Goal: Task Accomplishment & Management: Contribute content

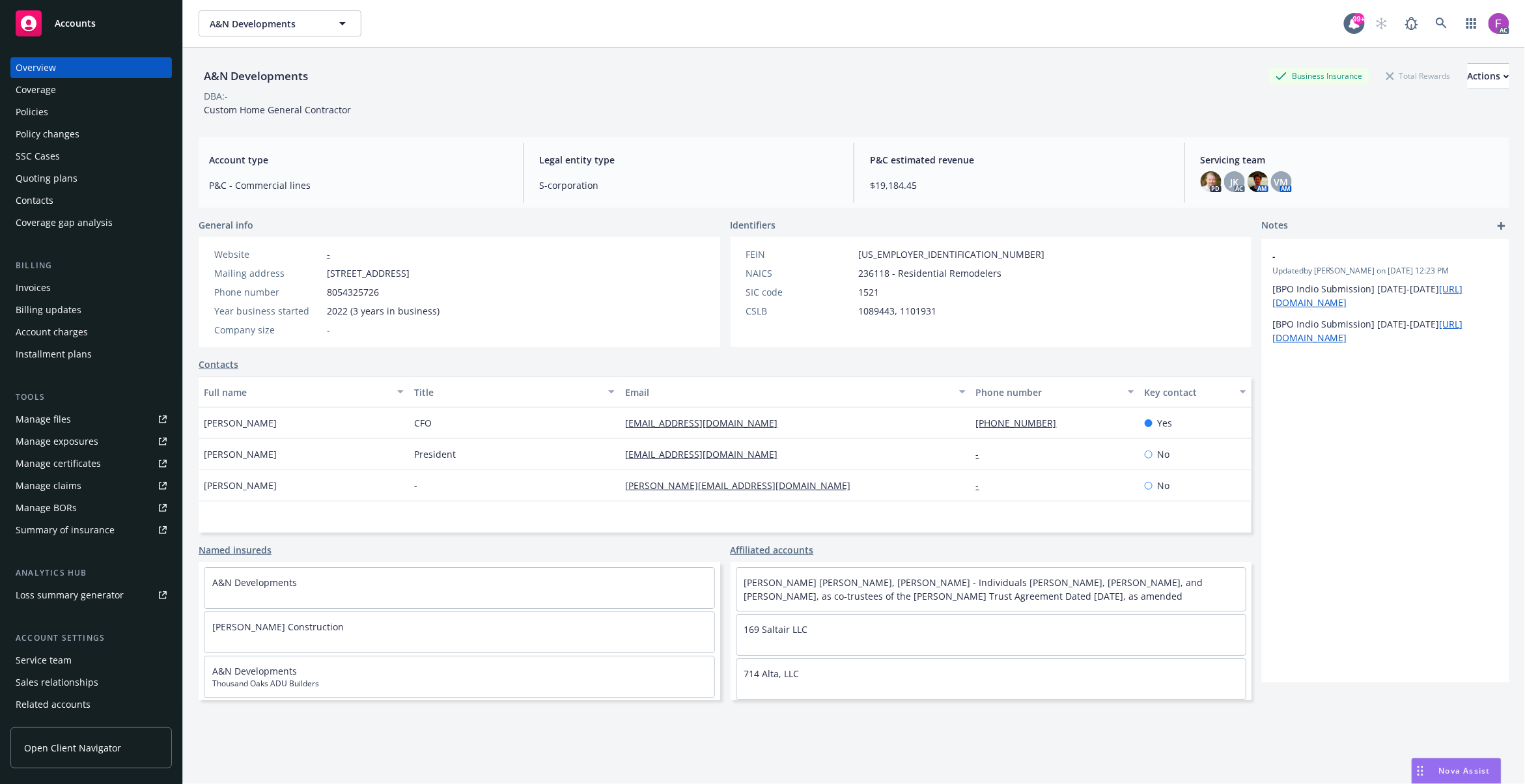
click at [144, 419] on link "Manage files" at bounding box center [91, 419] width 162 height 21
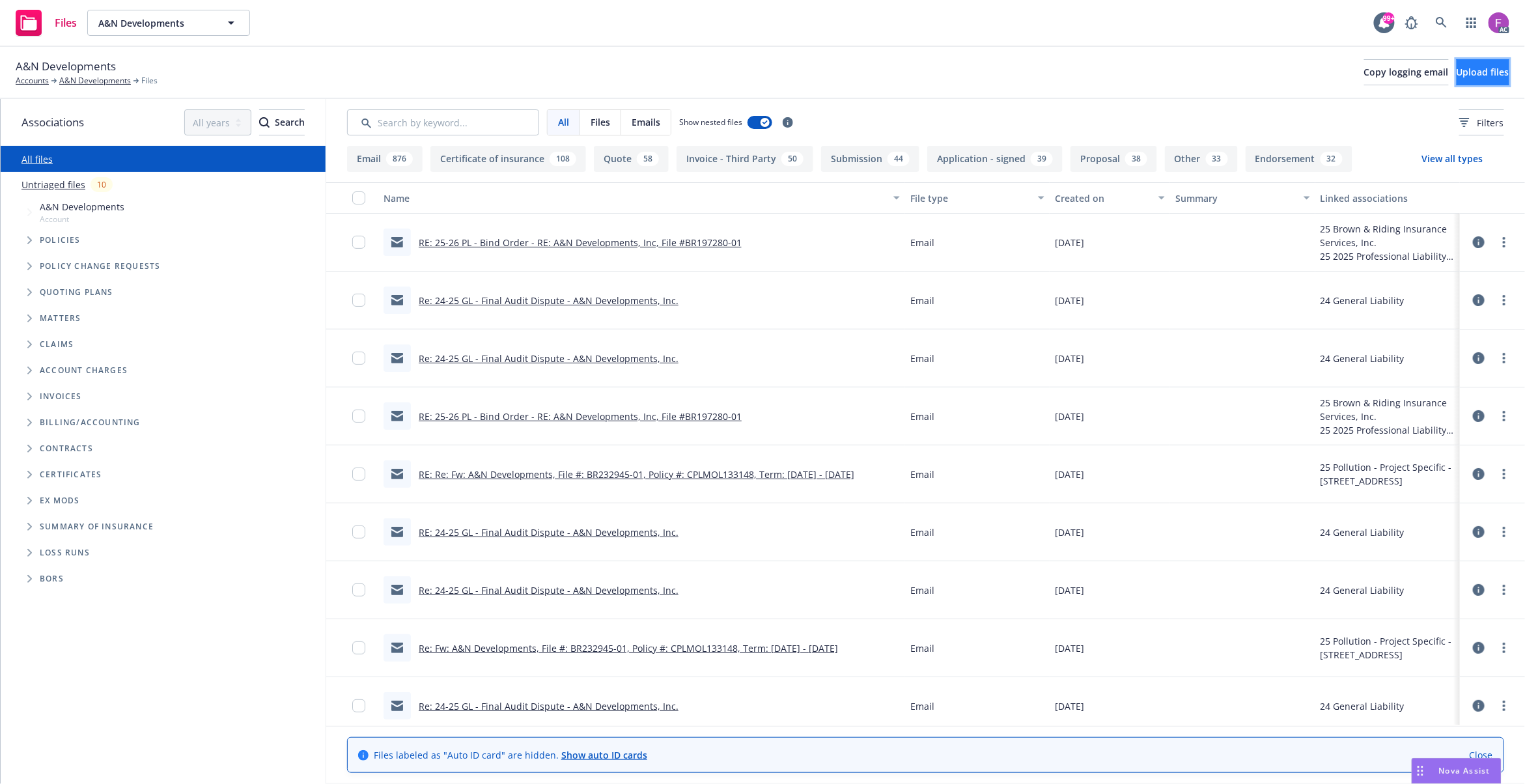
click at [1496, 68] on button "Upload files" at bounding box center [1482, 72] width 53 height 26
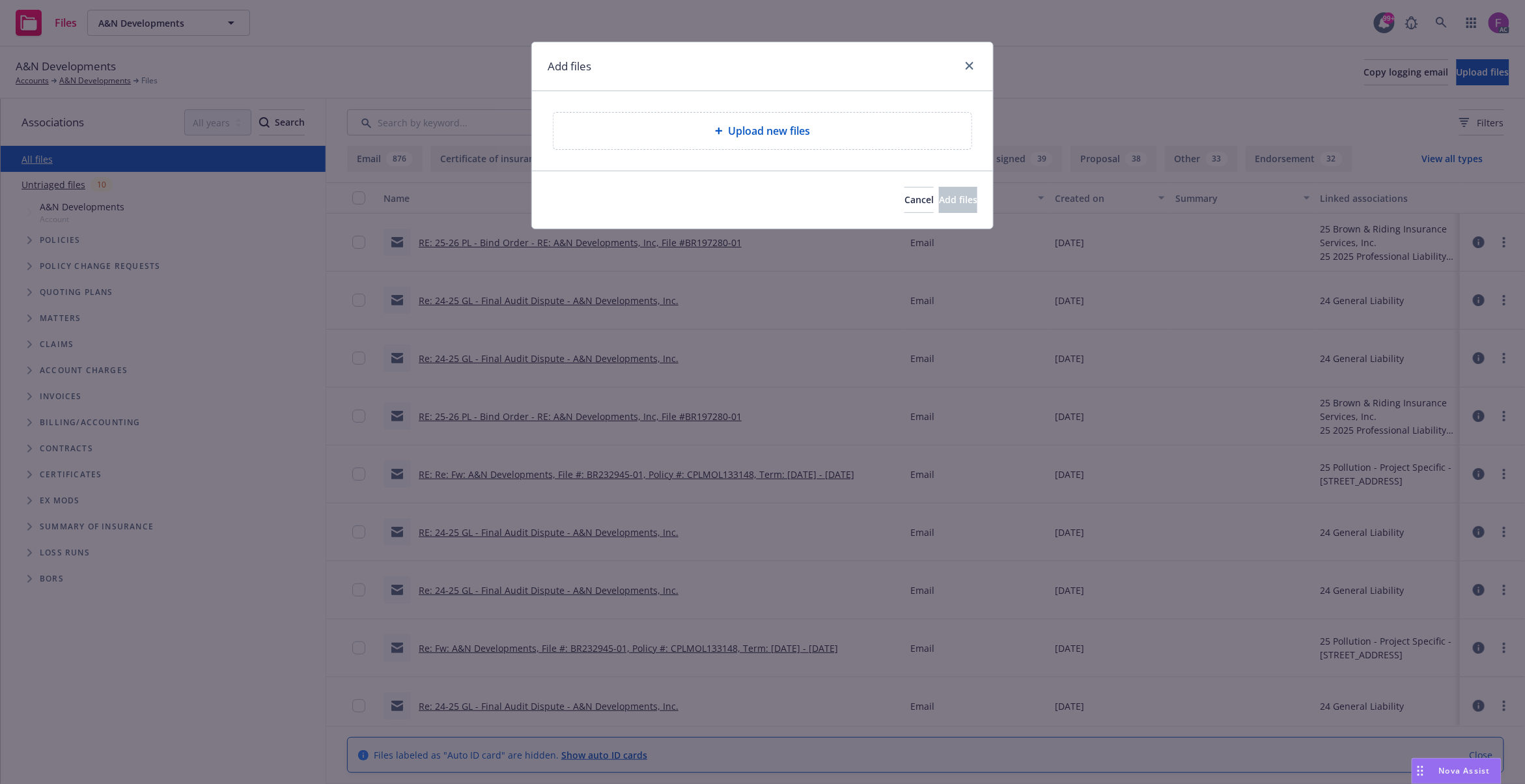
click at [774, 144] on div "Upload new files" at bounding box center [762, 131] width 418 height 36
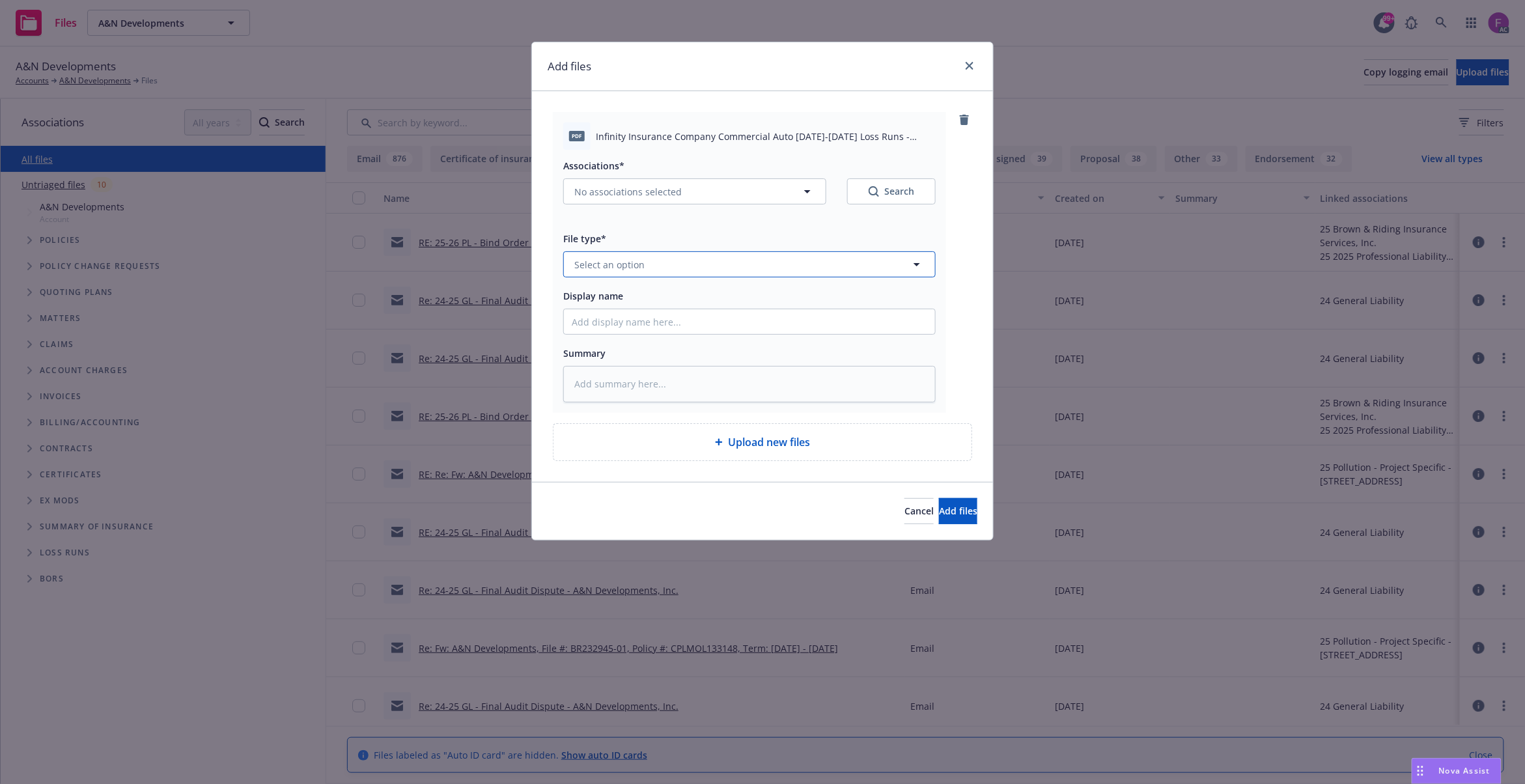
click at [627, 264] on span "Select an option" at bounding box center [609, 264] width 70 height 14
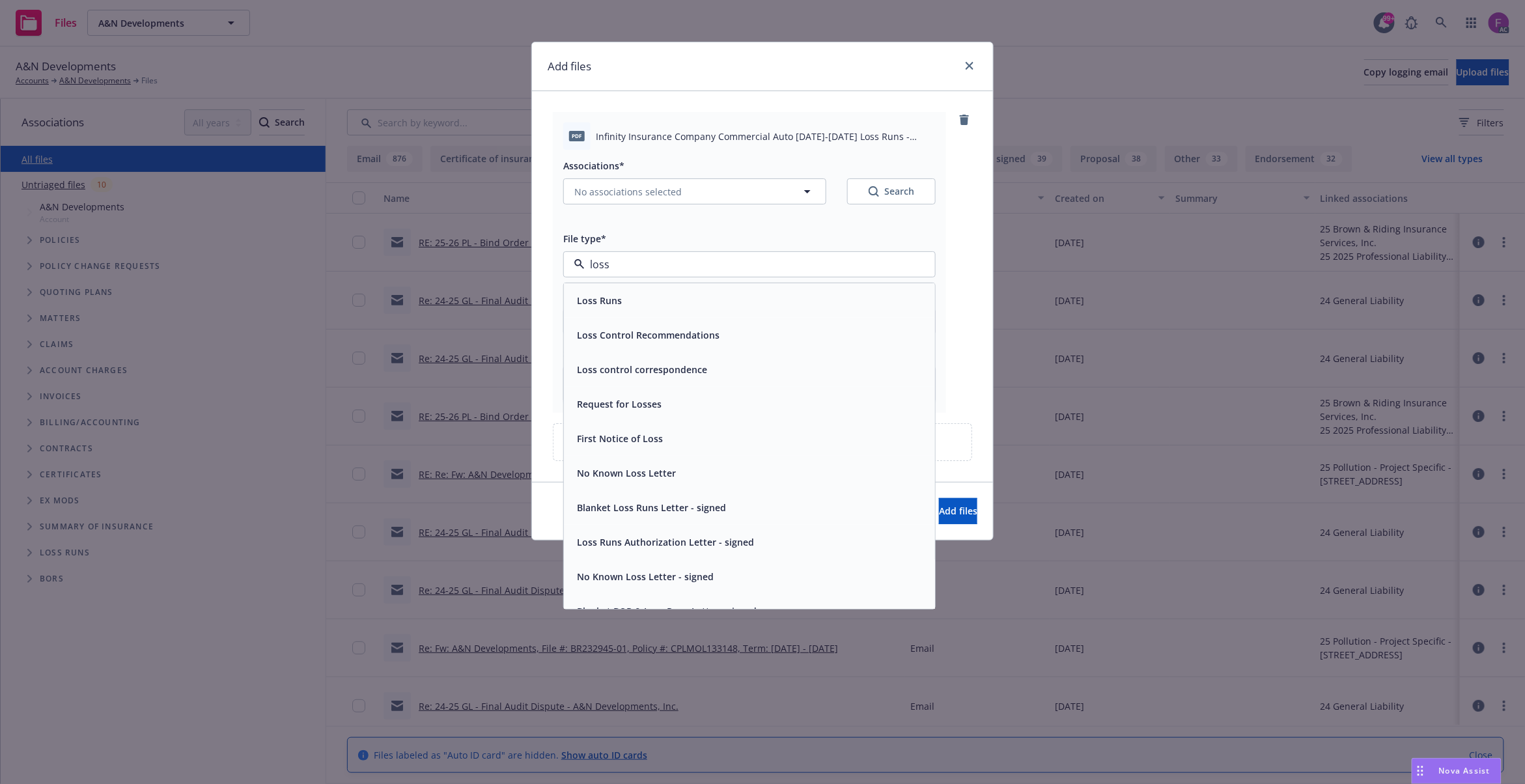
paste input "Loss Run"
type input "Loss Run"
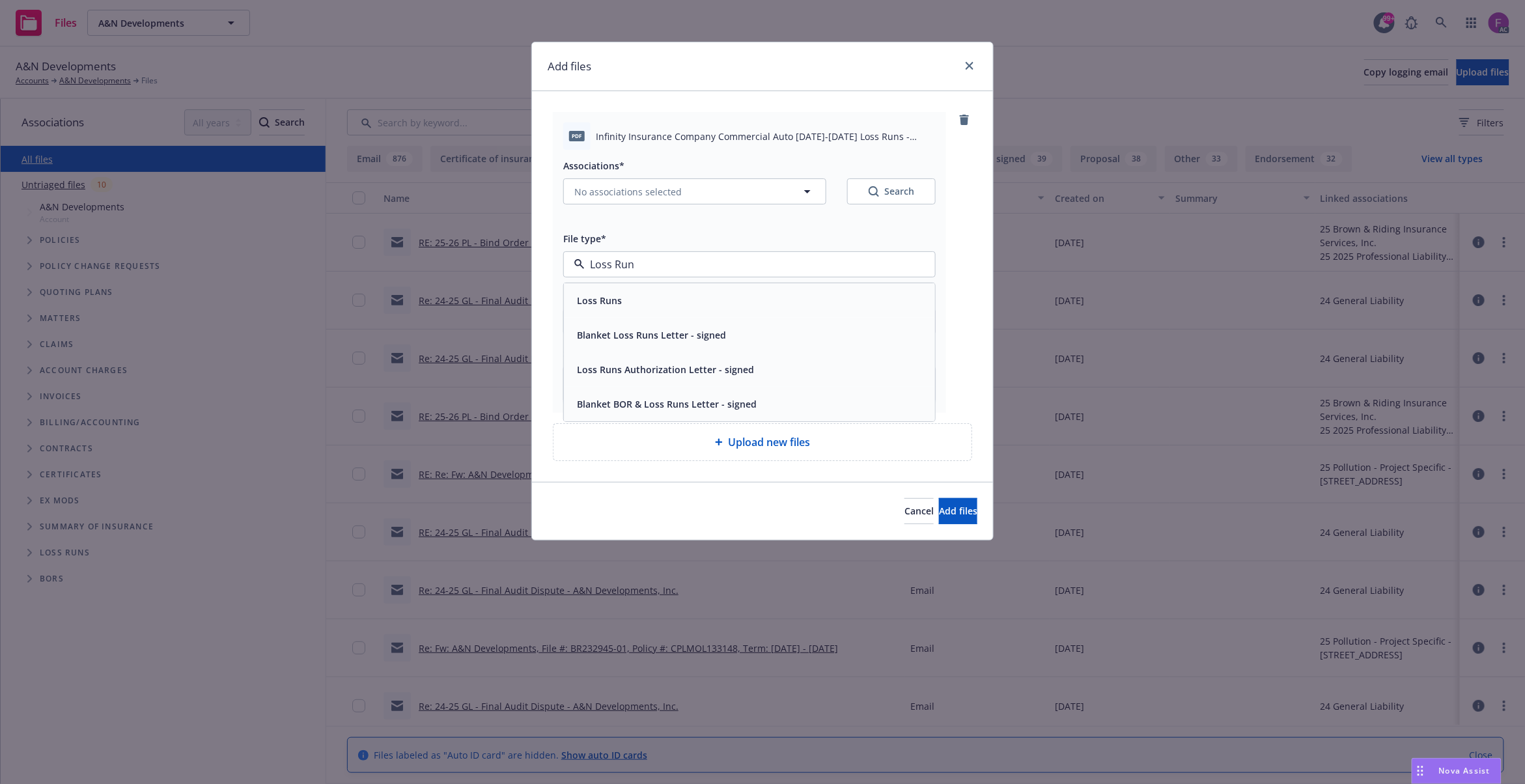
click at [625, 297] on div "Loss Runs" at bounding box center [750, 300] width 355 height 19
click at [625, 191] on span "No associations selected" at bounding box center [627, 191] width 108 height 14
type textarea "x"
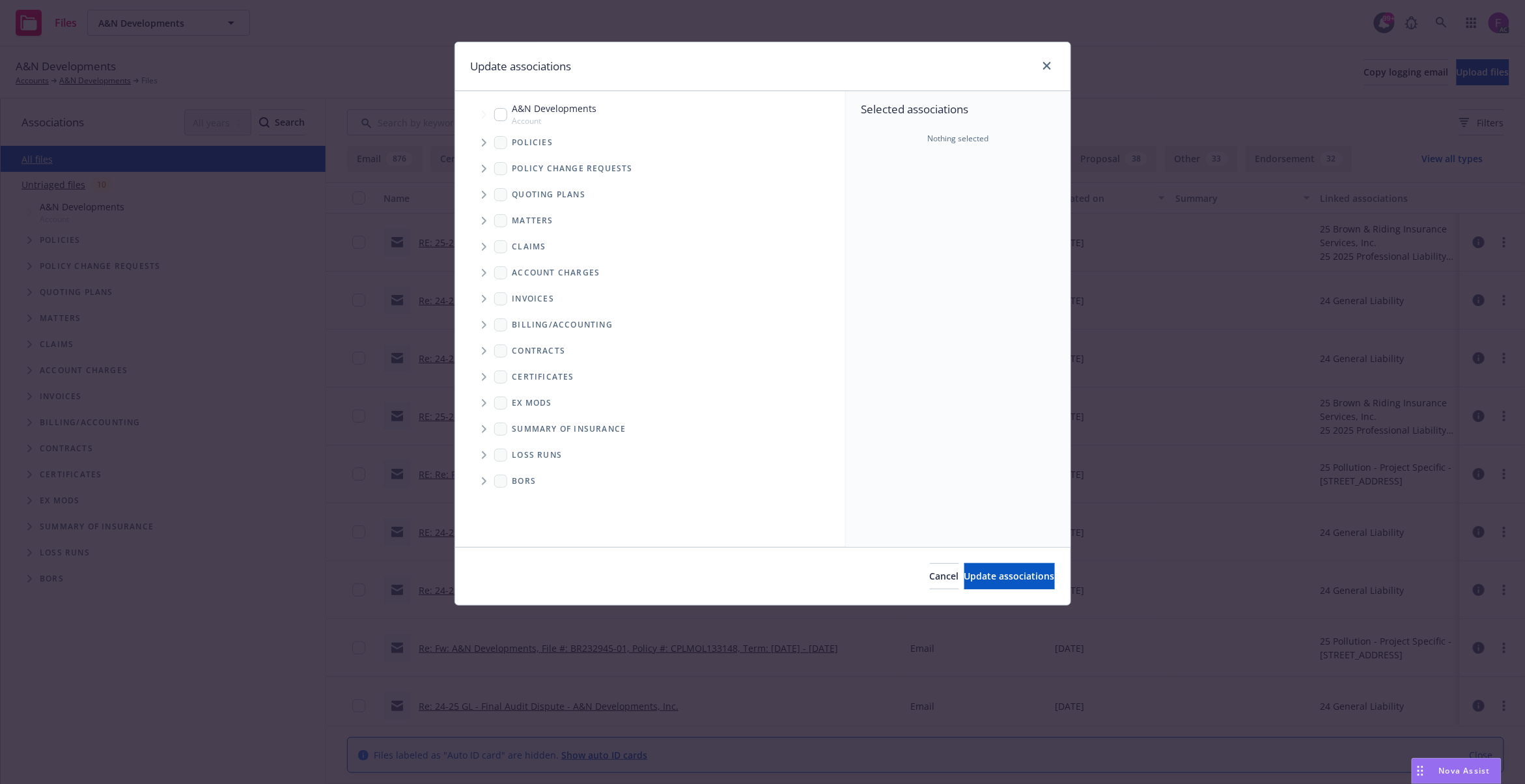
drag, startPoint x: 483, startPoint y: 139, endPoint x: 495, endPoint y: 165, distance: 28.6
click at [482, 139] on icon "Tree Example" at bounding box center [484, 142] width 4 height 8
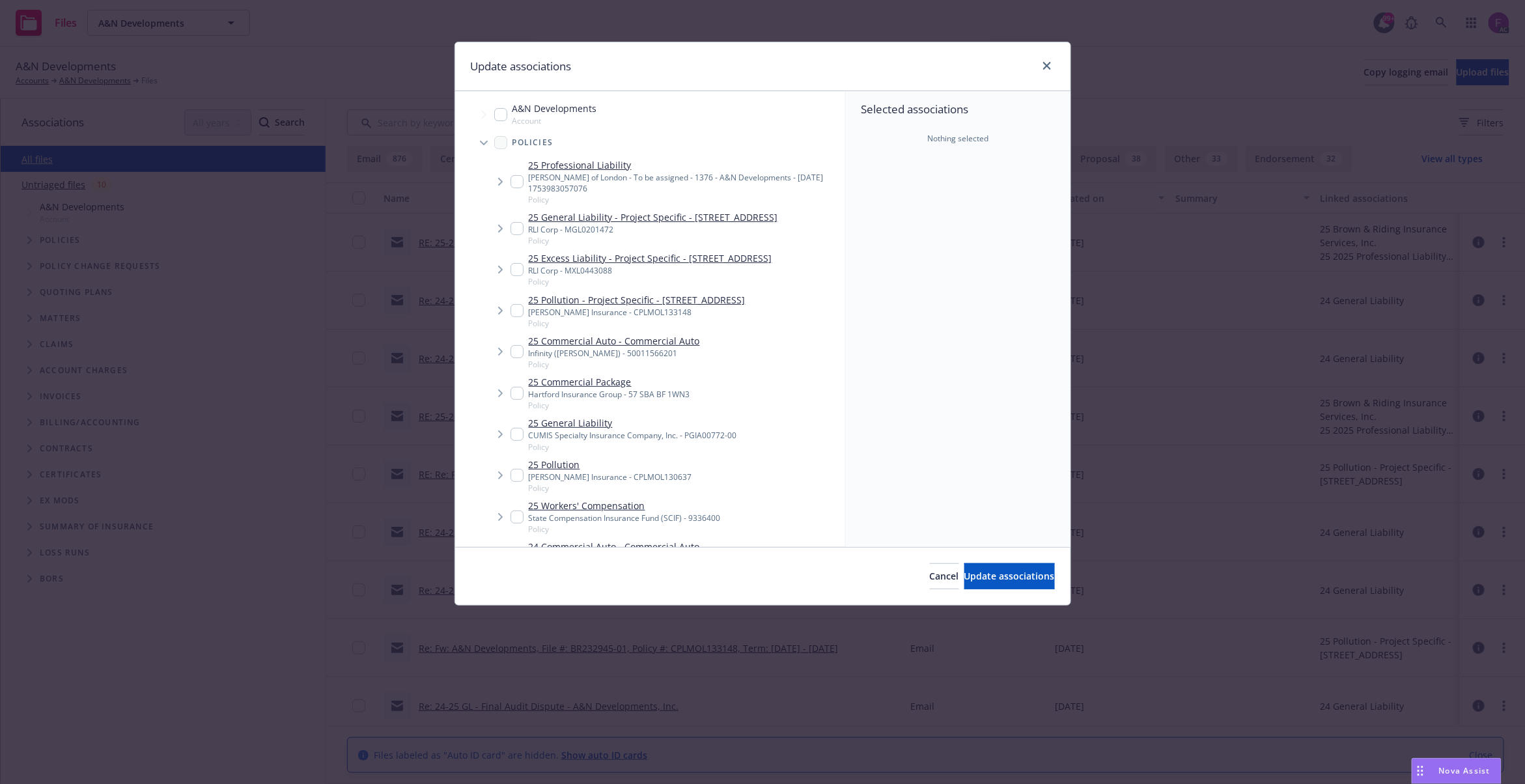
click at [672, 53] on div "Update associations" at bounding box center [762, 67] width 615 height 49
click at [517, 358] on input "Tree Example" at bounding box center [517, 352] width 13 height 13
checkbox input "true"
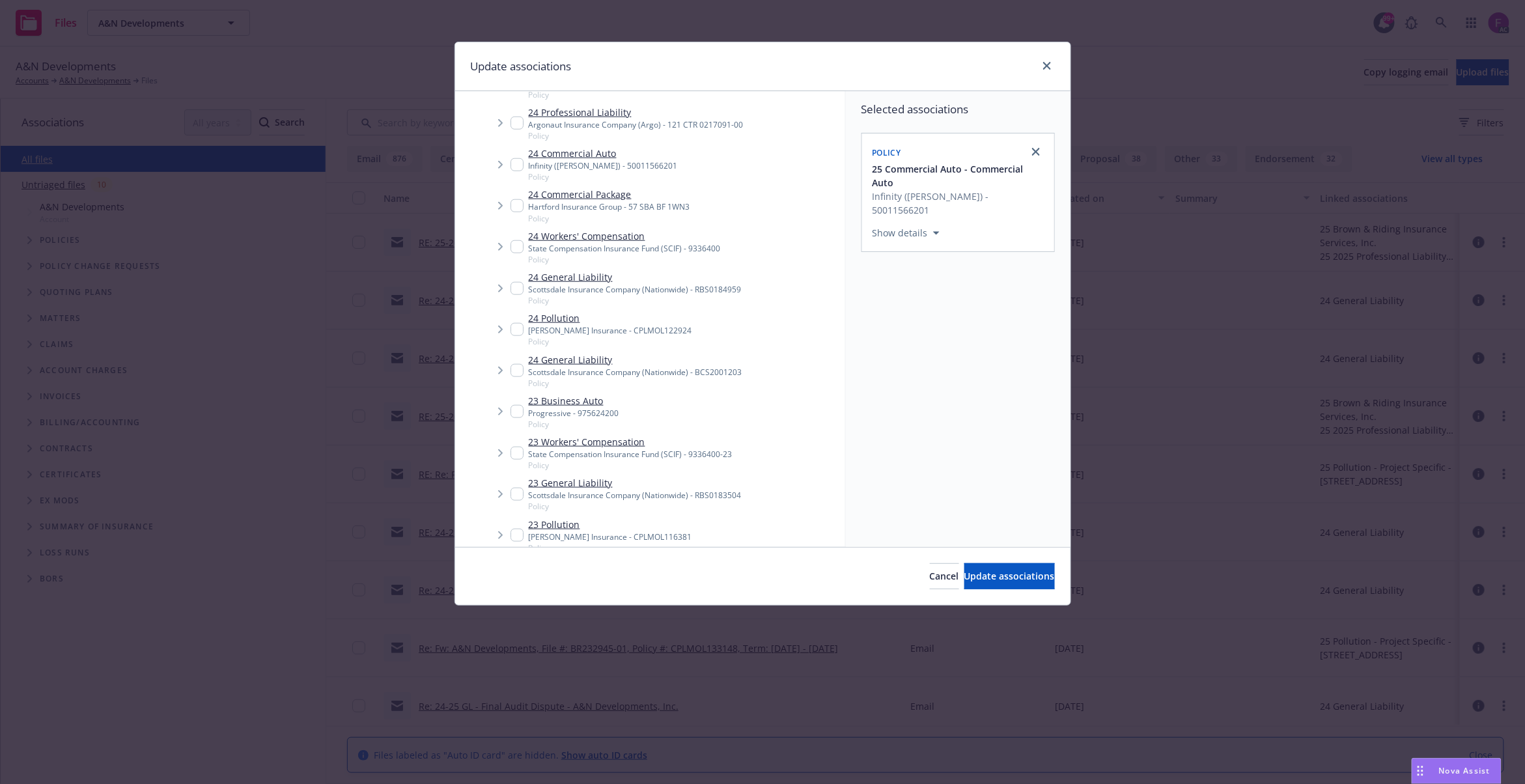
scroll to position [521, 0]
click at [516, 167] on input "Tree Example" at bounding box center [517, 161] width 13 height 13
checkbox input "true"
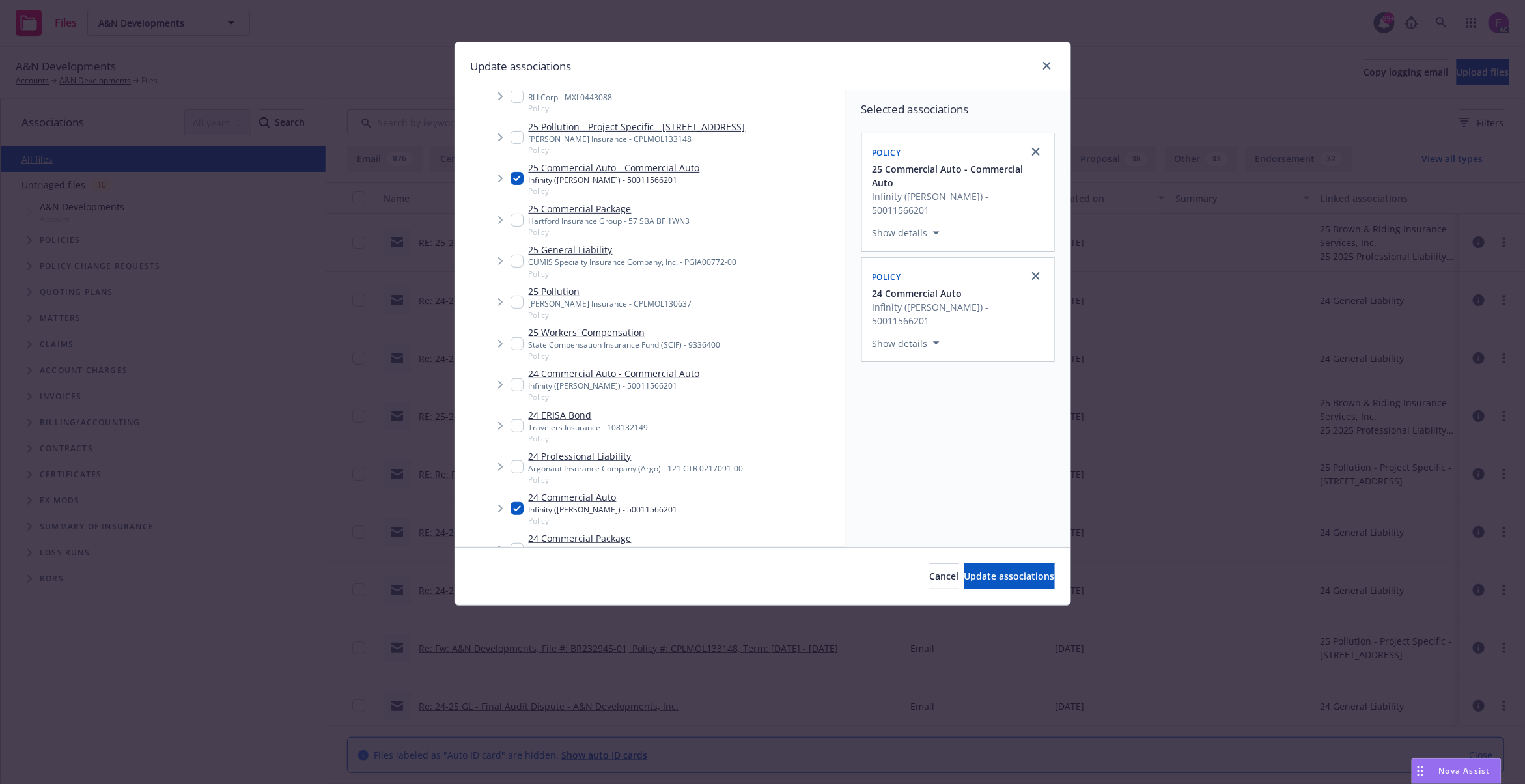
click at [512, 391] on input "Tree Example" at bounding box center [517, 385] width 13 height 13
checkbox input "true"
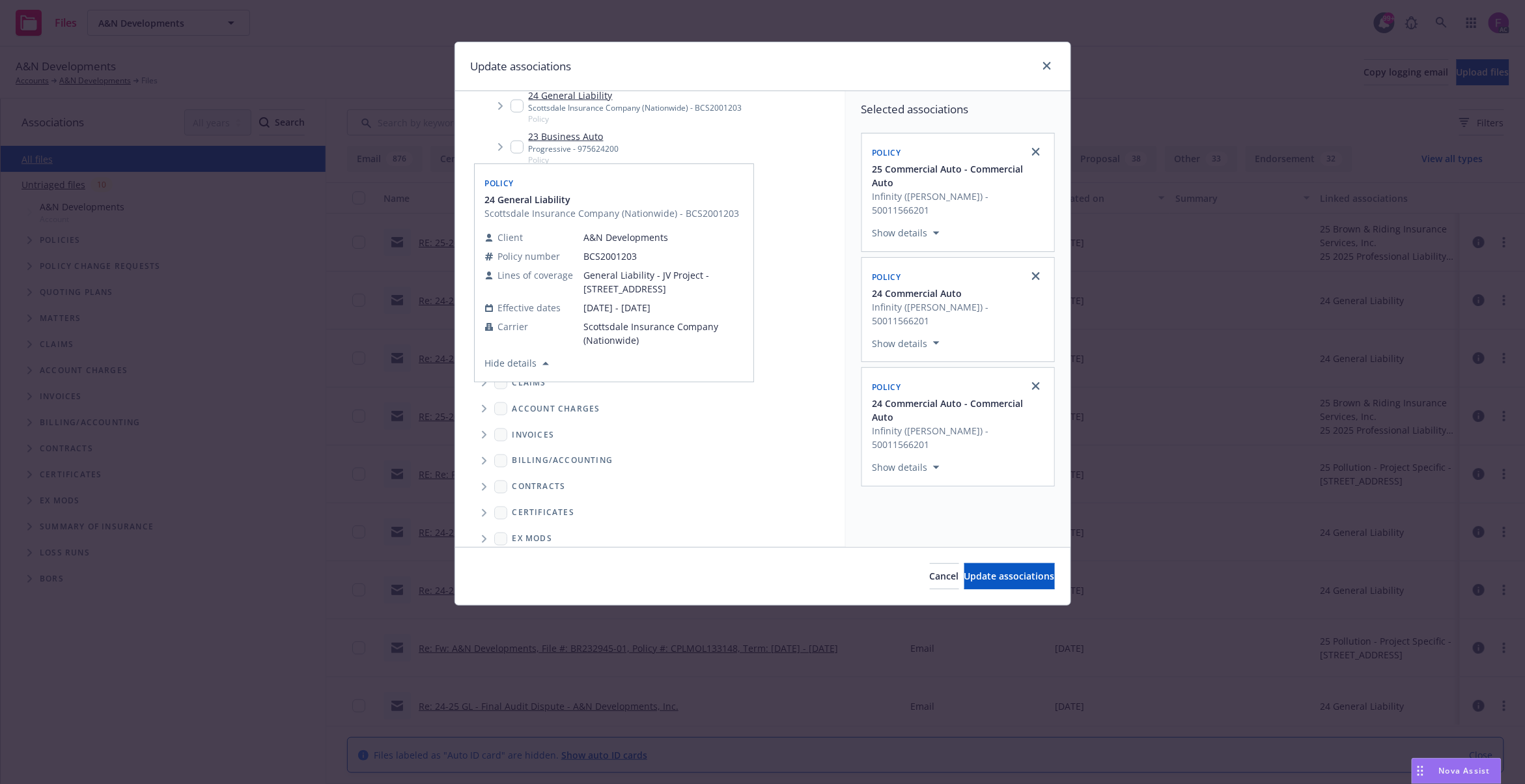
scroll to position [912, 0]
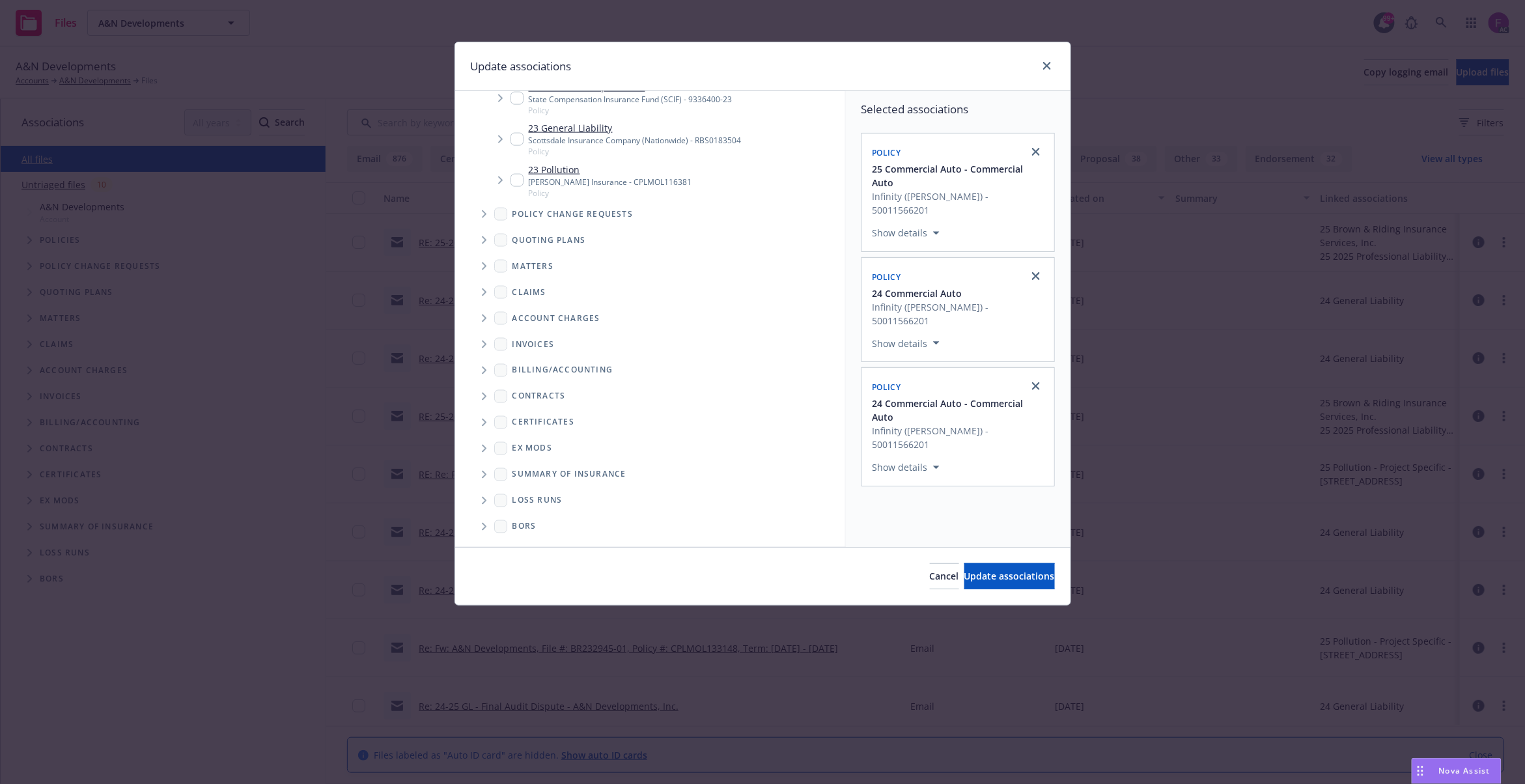
click at [492, 497] on span "Folder Tree Example" at bounding box center [483, 500] width 21 height 21
click at [519, 499] on input "Folder Tree Example" at bounding box center [519, 499] width 13 height 13
checkbox input "true"
click at [980, 522] on div "Selected associations Policy 25 Commercial Auto - Commercial Auto Infinity (Kem…" at bounding box center [957, 318] width 225 height 456
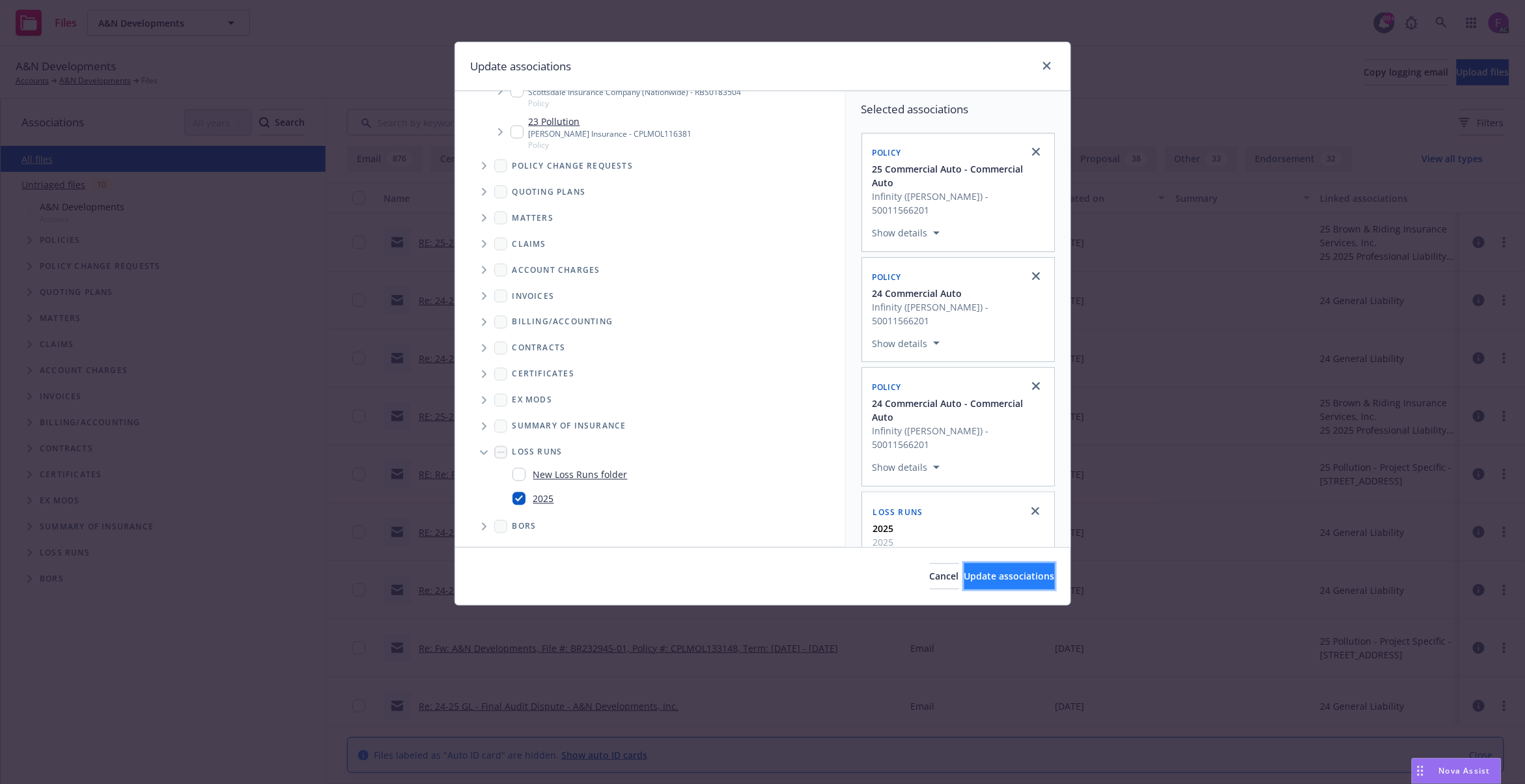
click at [993, 584] on button "Update associations" at bounding box center [1009, 576] width 90 height 26
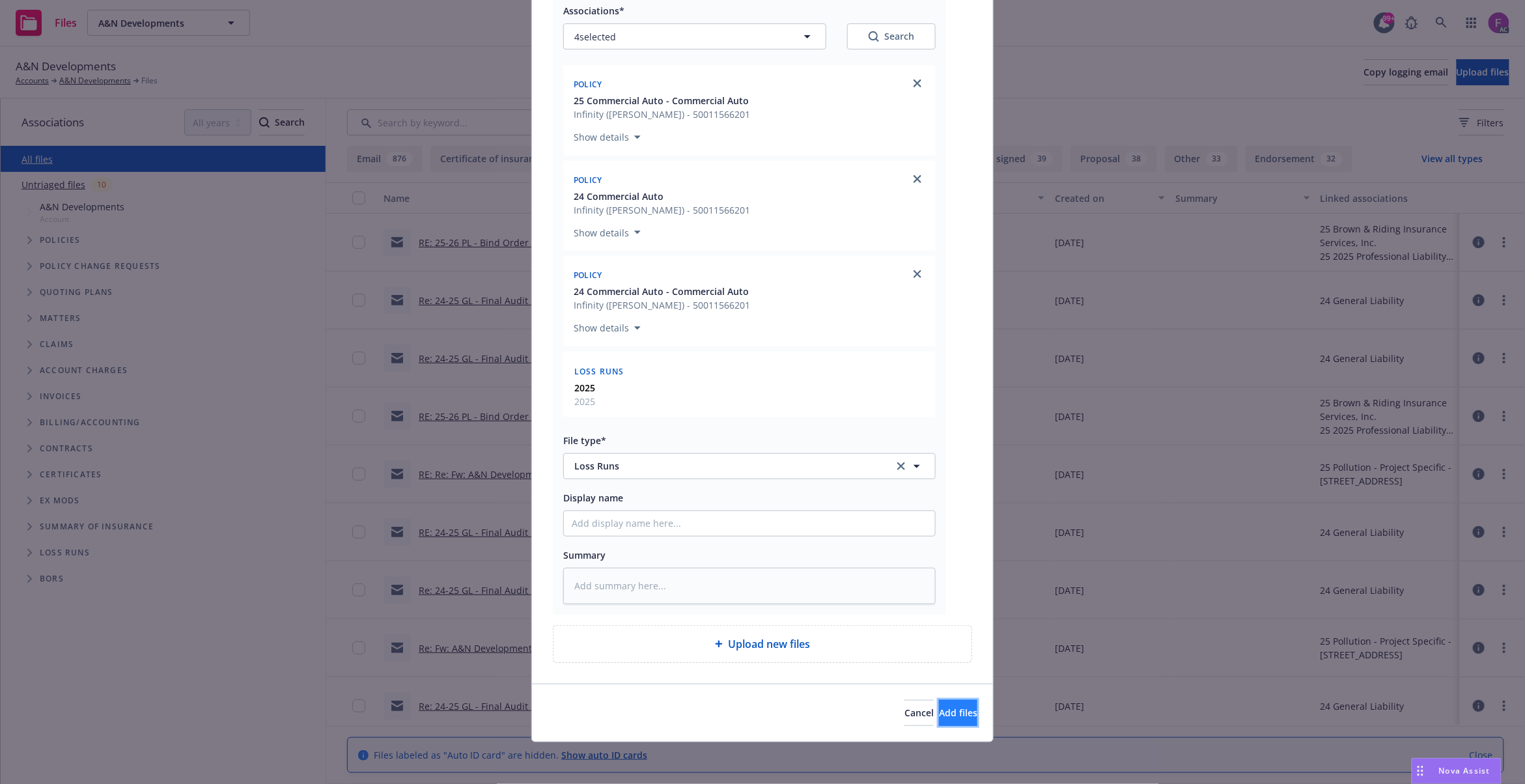
click at [939, 707] on span "Add files" at bounding box center [957, 712] width 38 height 12
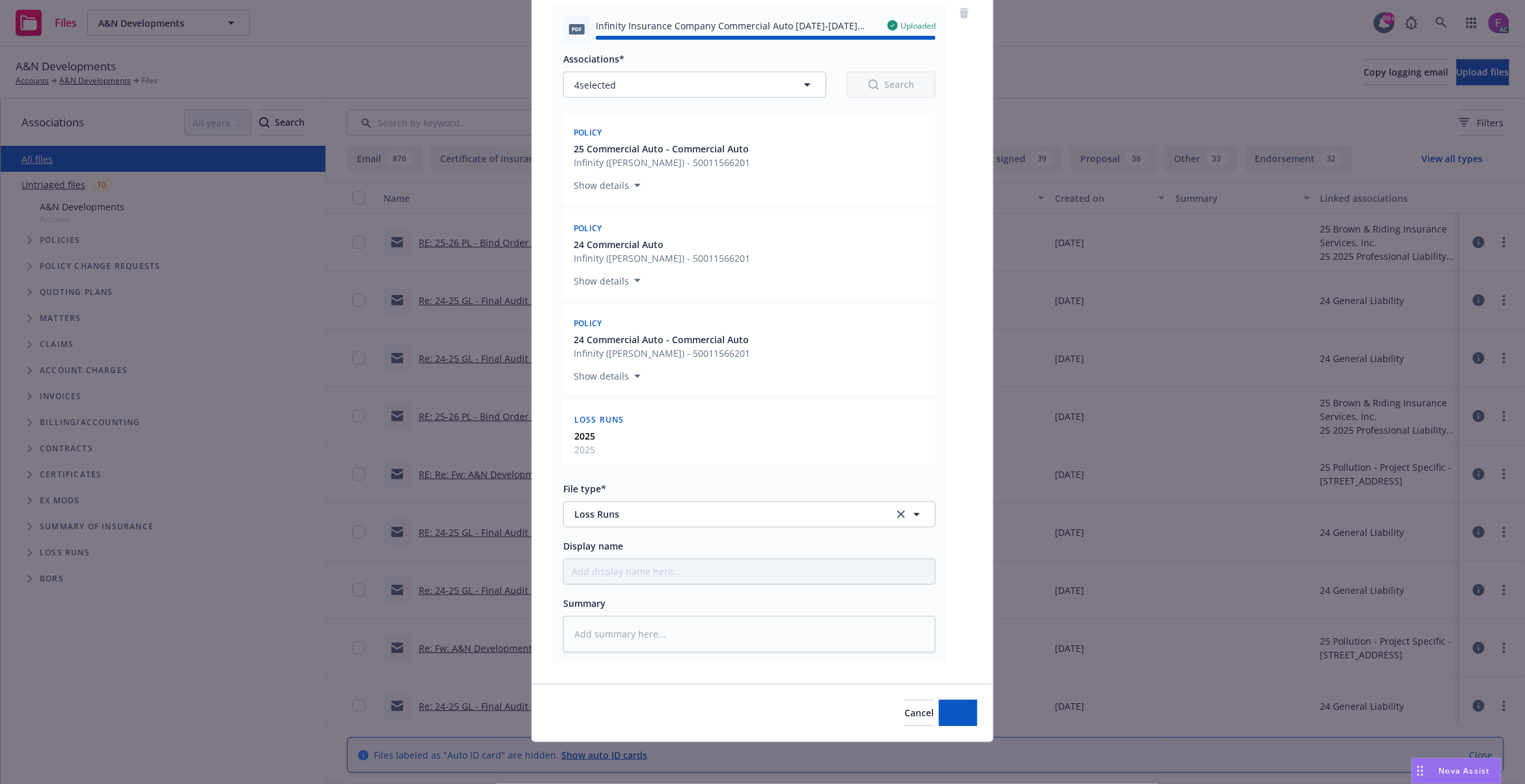
type textarea "x"
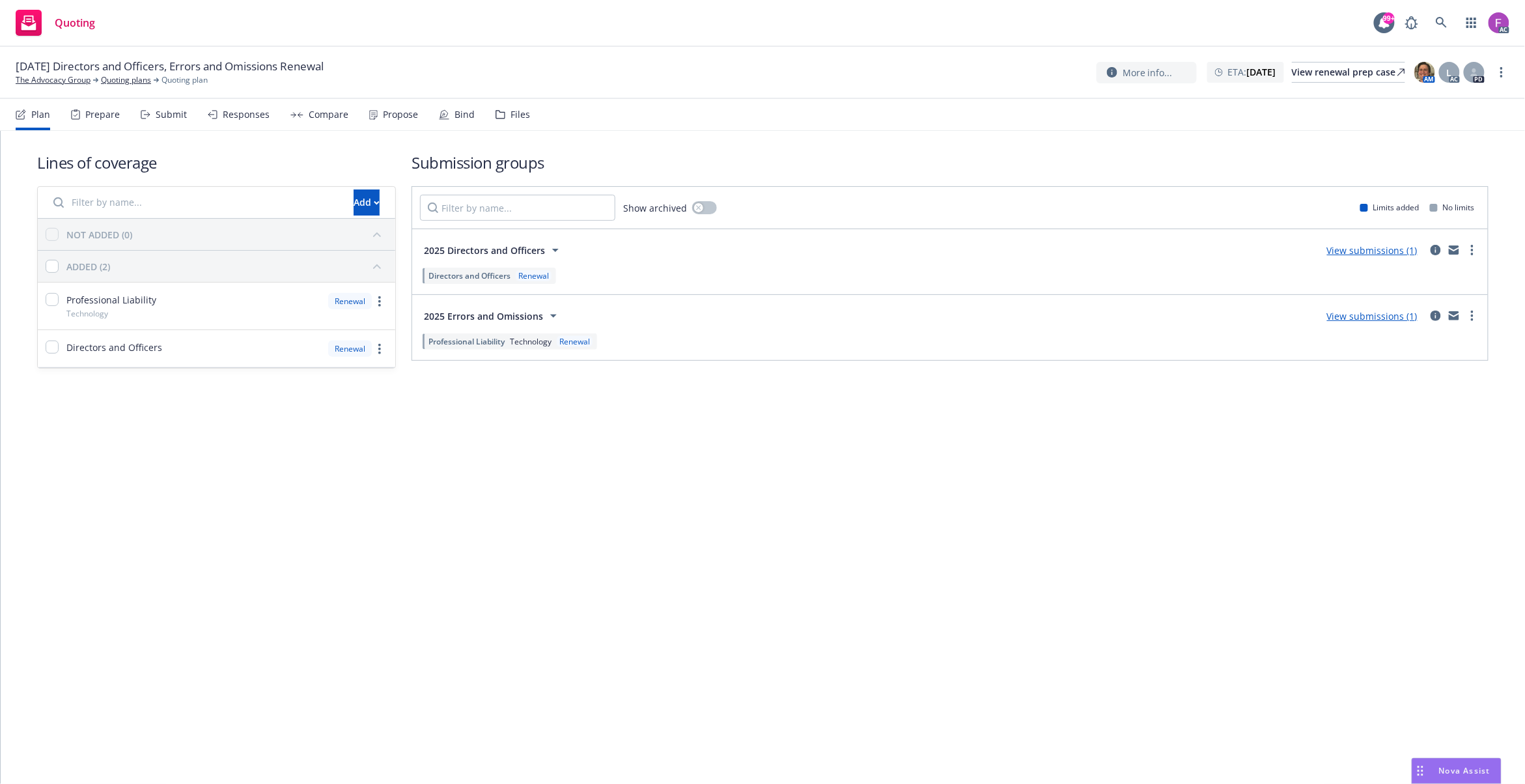
click at [519, 116] on div "Files" at bounding box center [520, 114] width 19 height 10
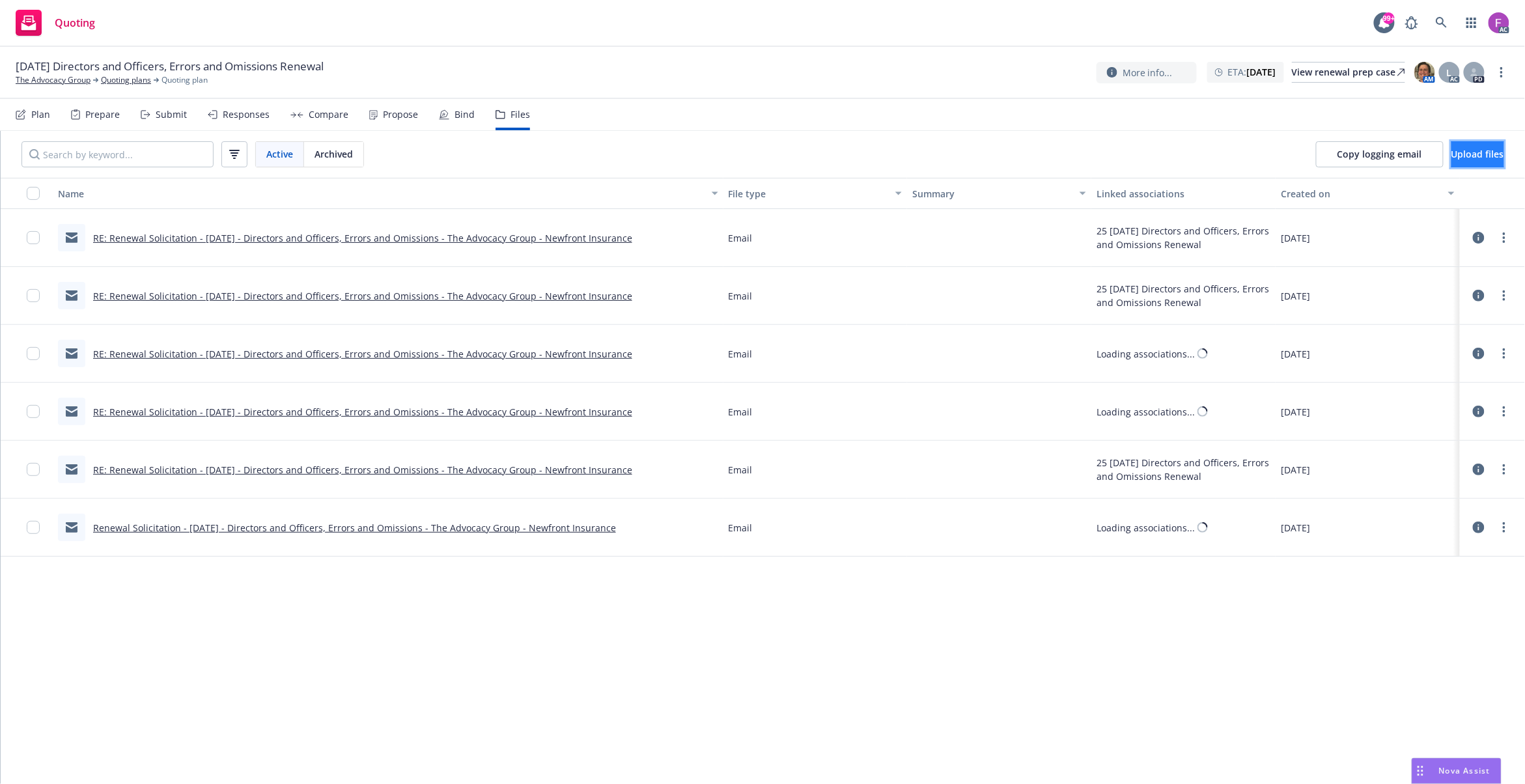
click at [1451, 146] on button "Upload files" at bounding box center [1477, 154] width 53 height 26
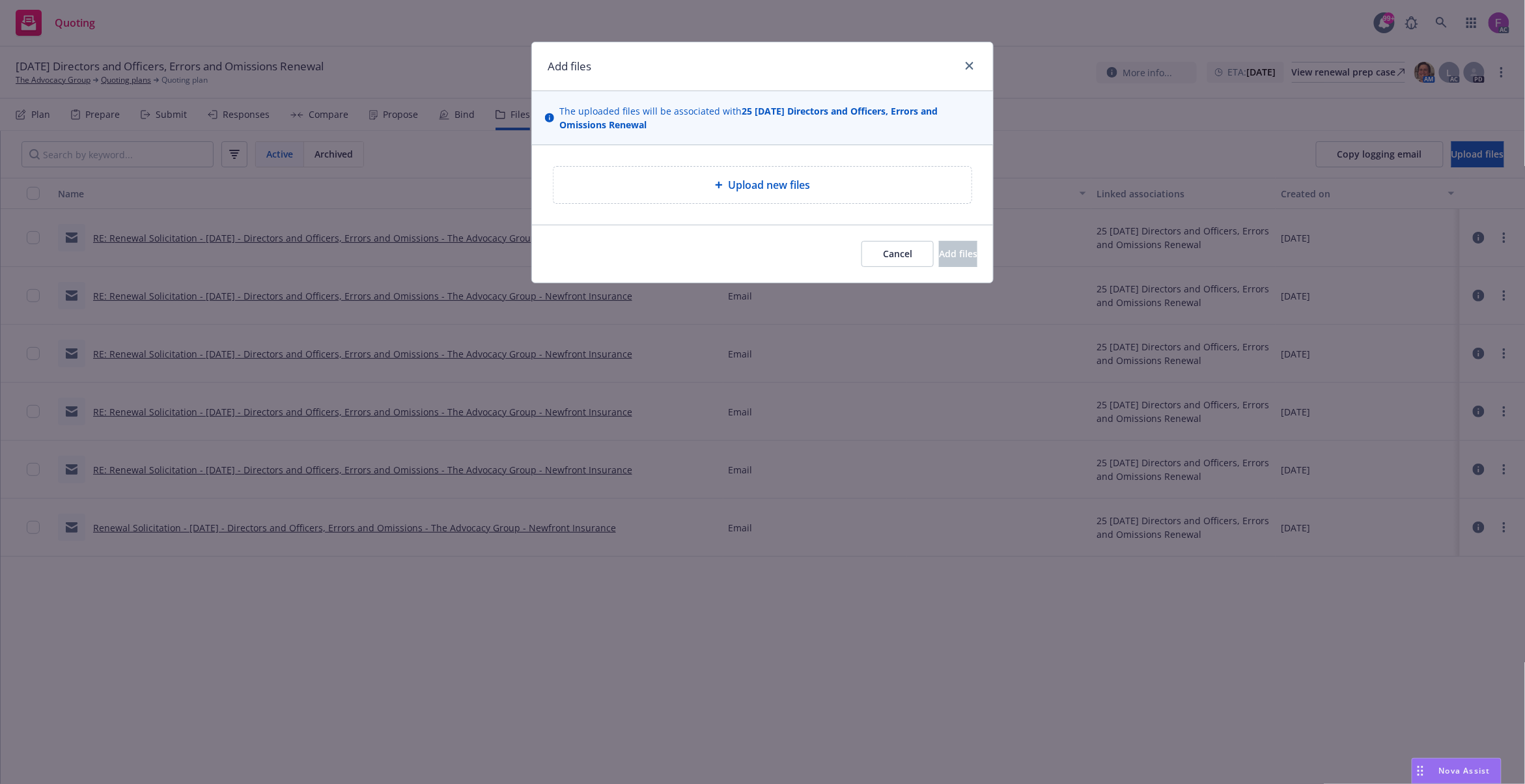
click at [738, 188] on span "Upload new files" at bounding box center [769, 185] width 82 height 16
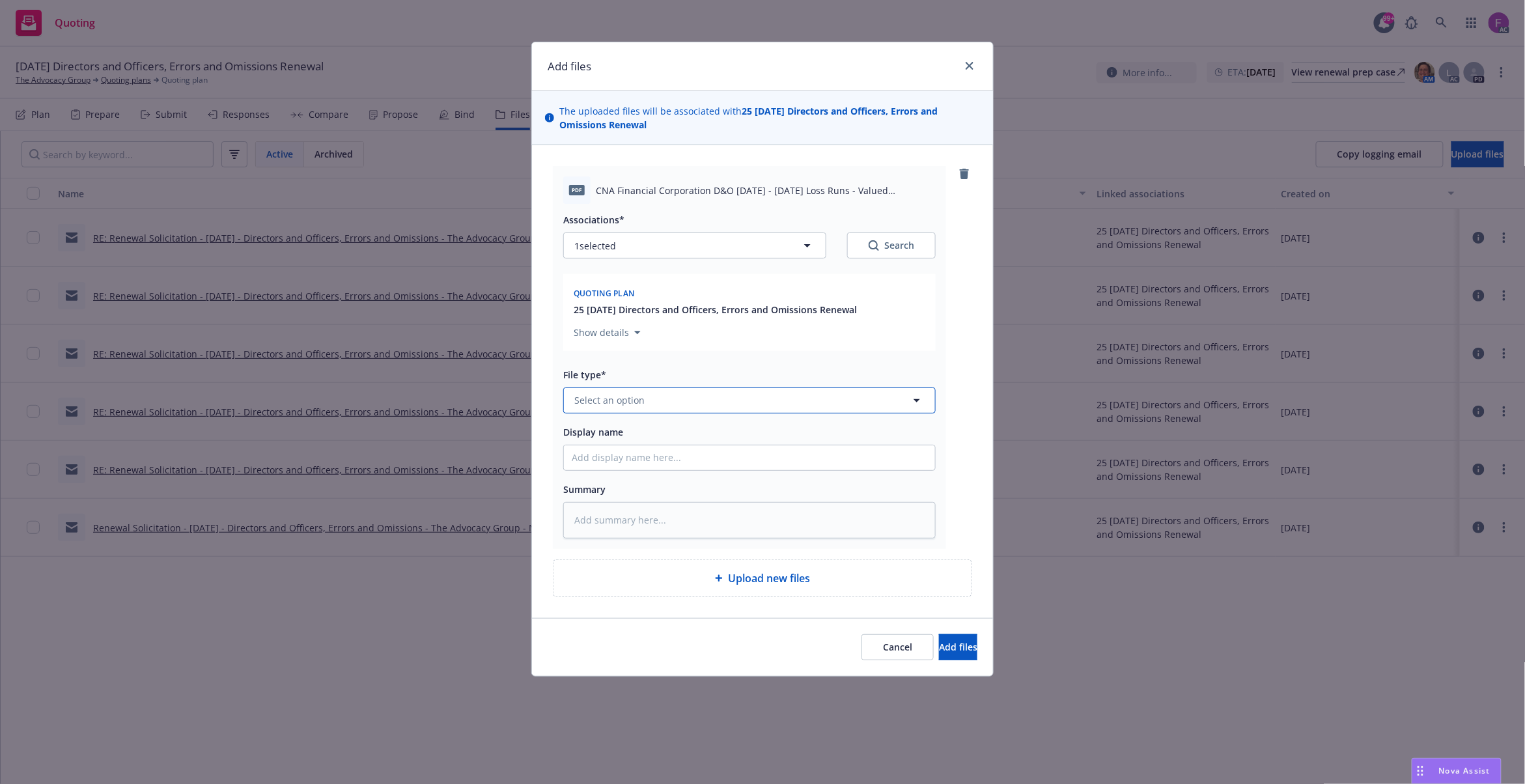
click at [680, 401] on button "Select an option" at bounding box center [750, 400] width 373 height 26
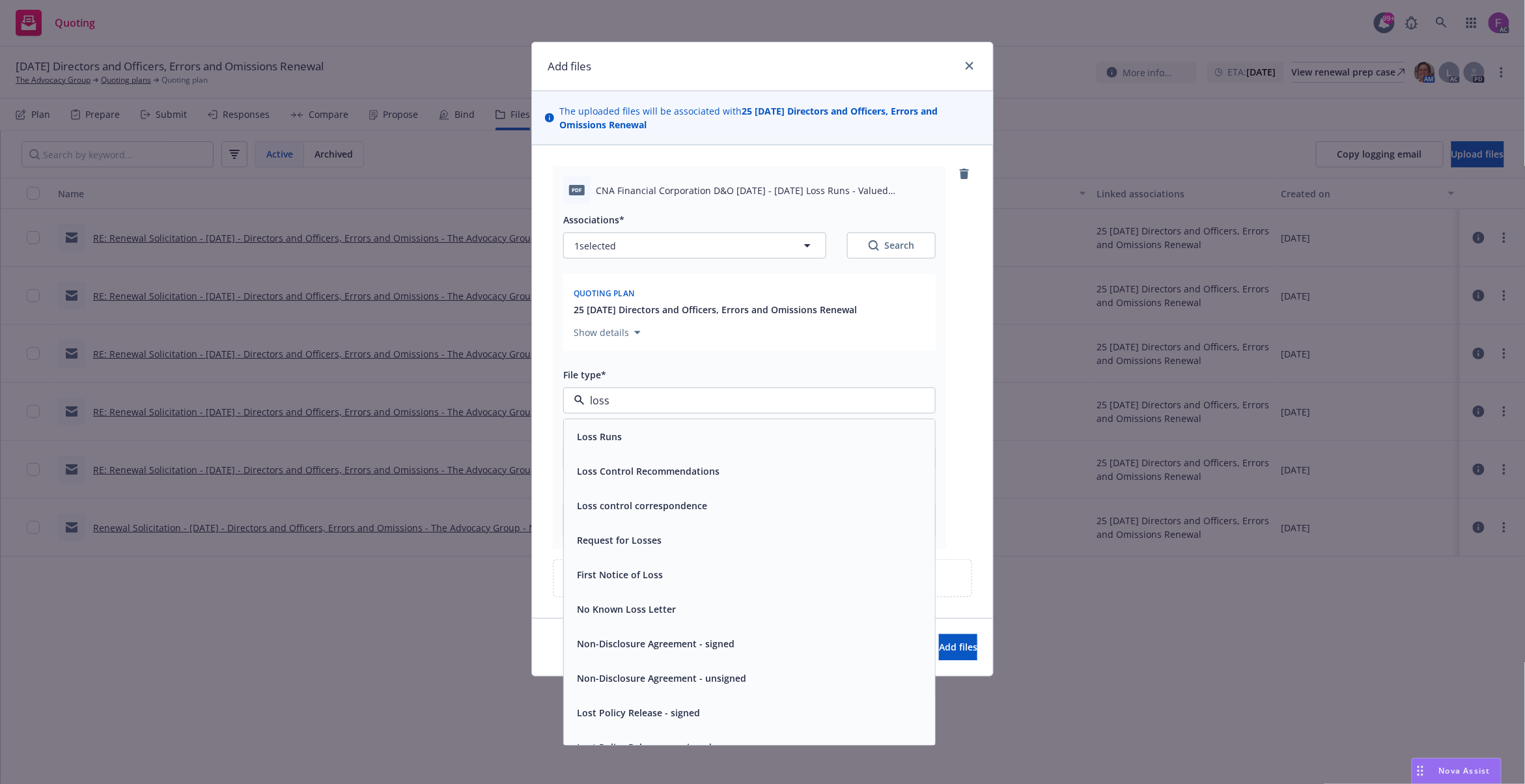
paste input "Loss Run"
type input "Loss Run"
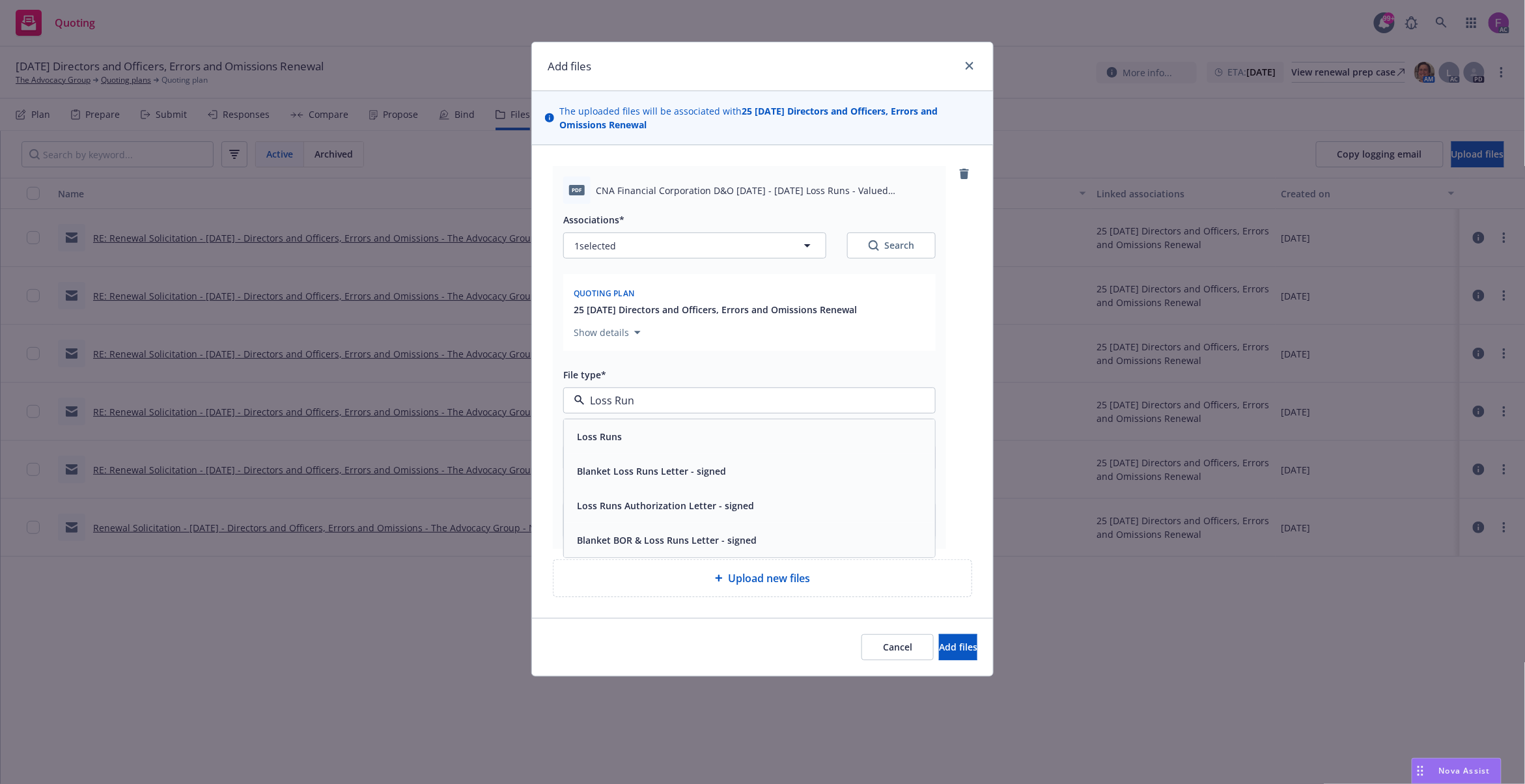
click at [640, 443] on div "Loss Runs" at bounding box center [750, 436] width 355 height 19
click at [608, 241] on span "1 selected" at bounding box center [595, 245] width 42 height 14
type textarea "x"
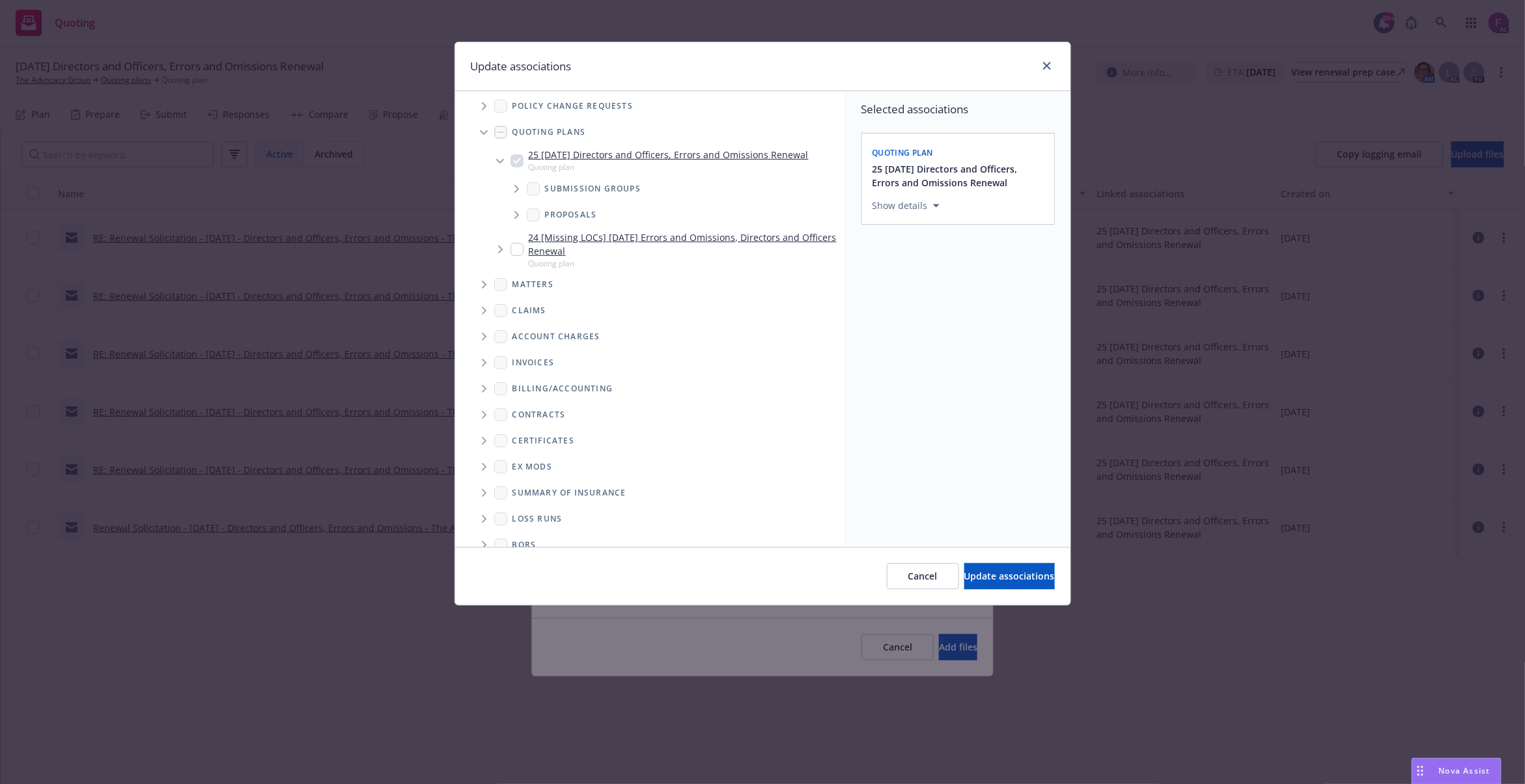
scroll to position [50, 0]
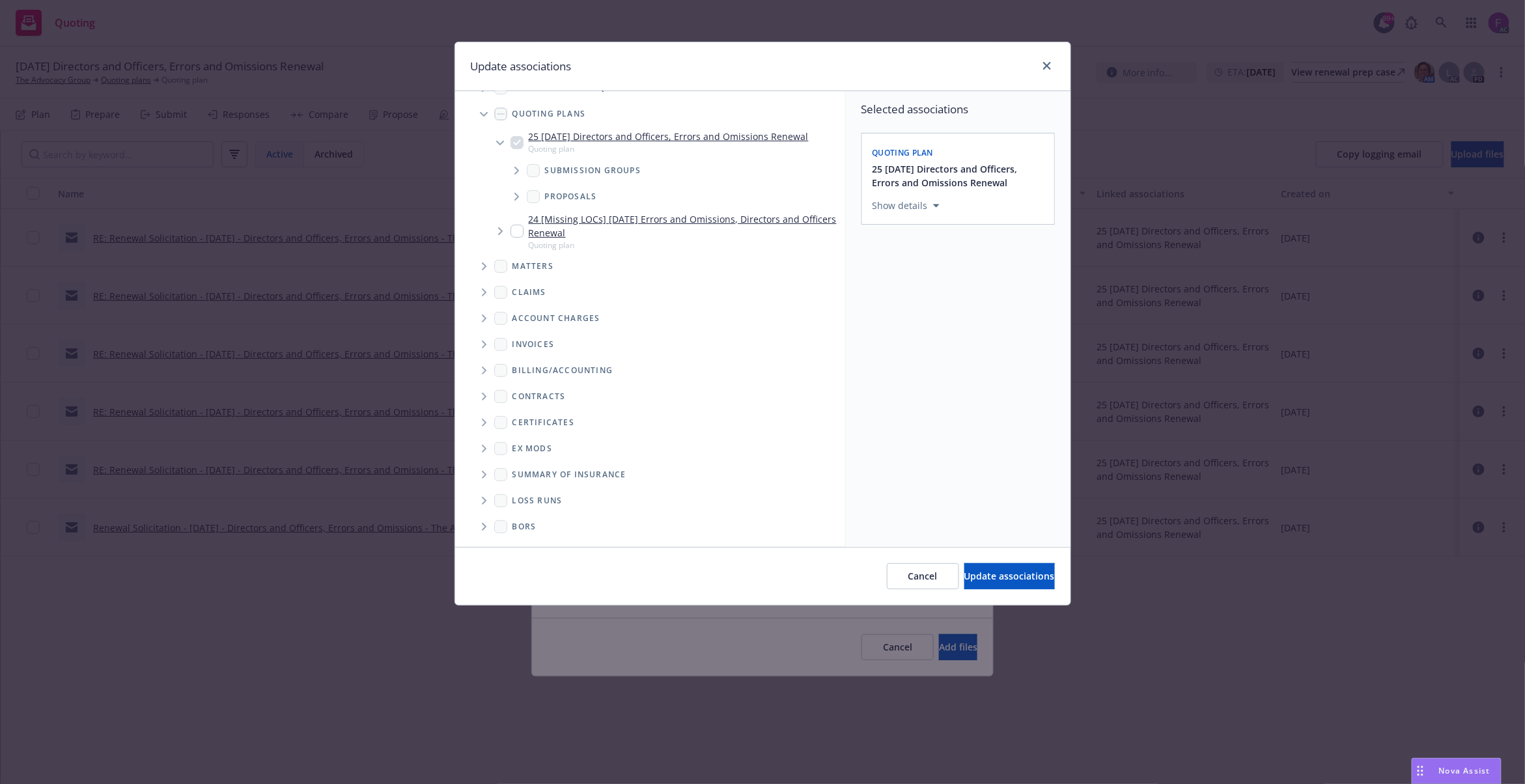
click at [483, 500] on icon "Folder Tree Example" at bounding box center [484, 500] width 5 height 8
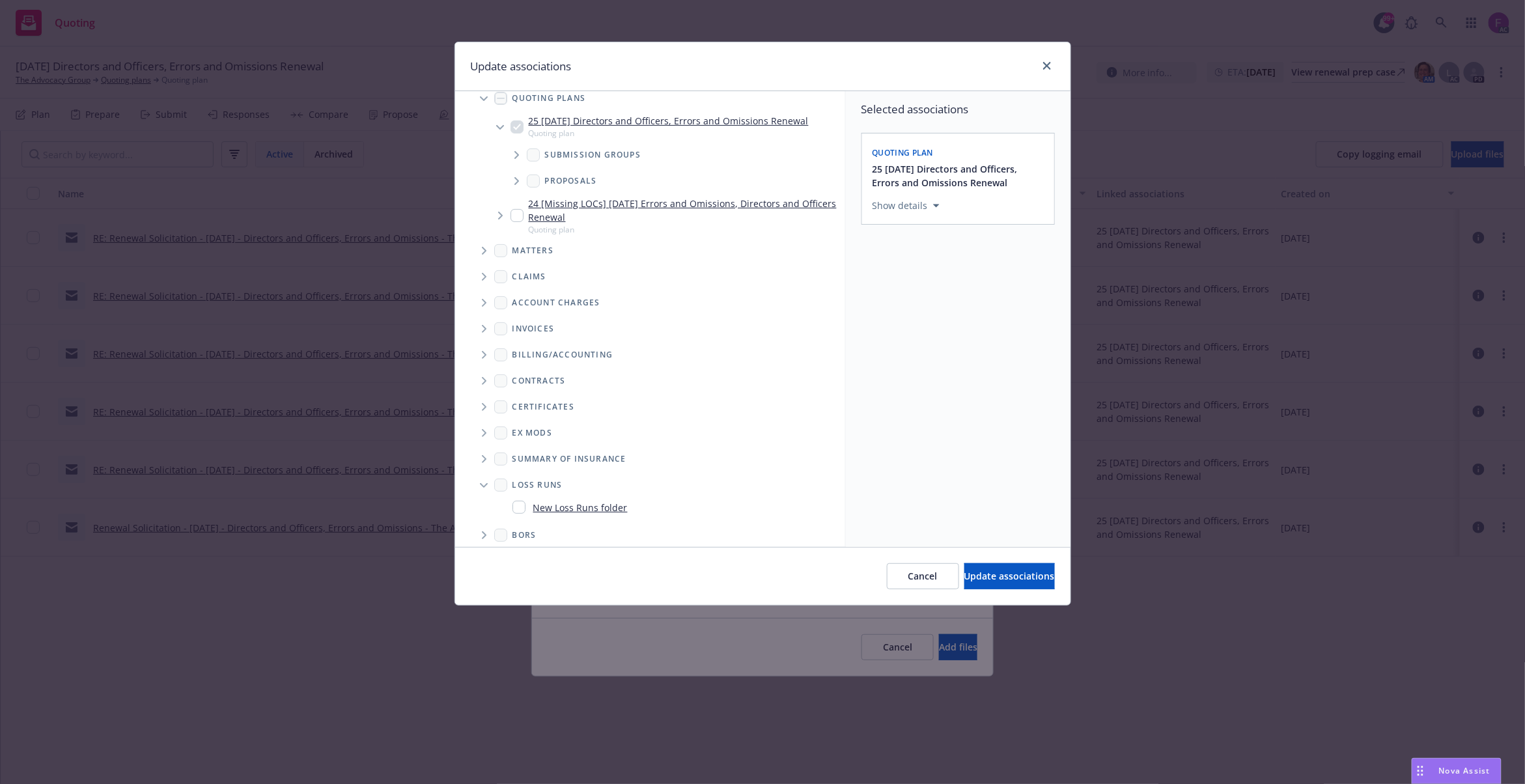
scroll to position [74, 0]
click at [519, 499] on input "Folder Tree Example" at bounding box center [519, 499] width 13 height 13
checkbox input "true"
click at [947, 357] on div "Selected associations Quoting plan 25 [DATE] Directors and Officers, Errors and…" at bounding box center [957, 318] width 225 height 456
click at [943, 297] on div "Select an option" at bounding box center [953, 295] width 139 height 13
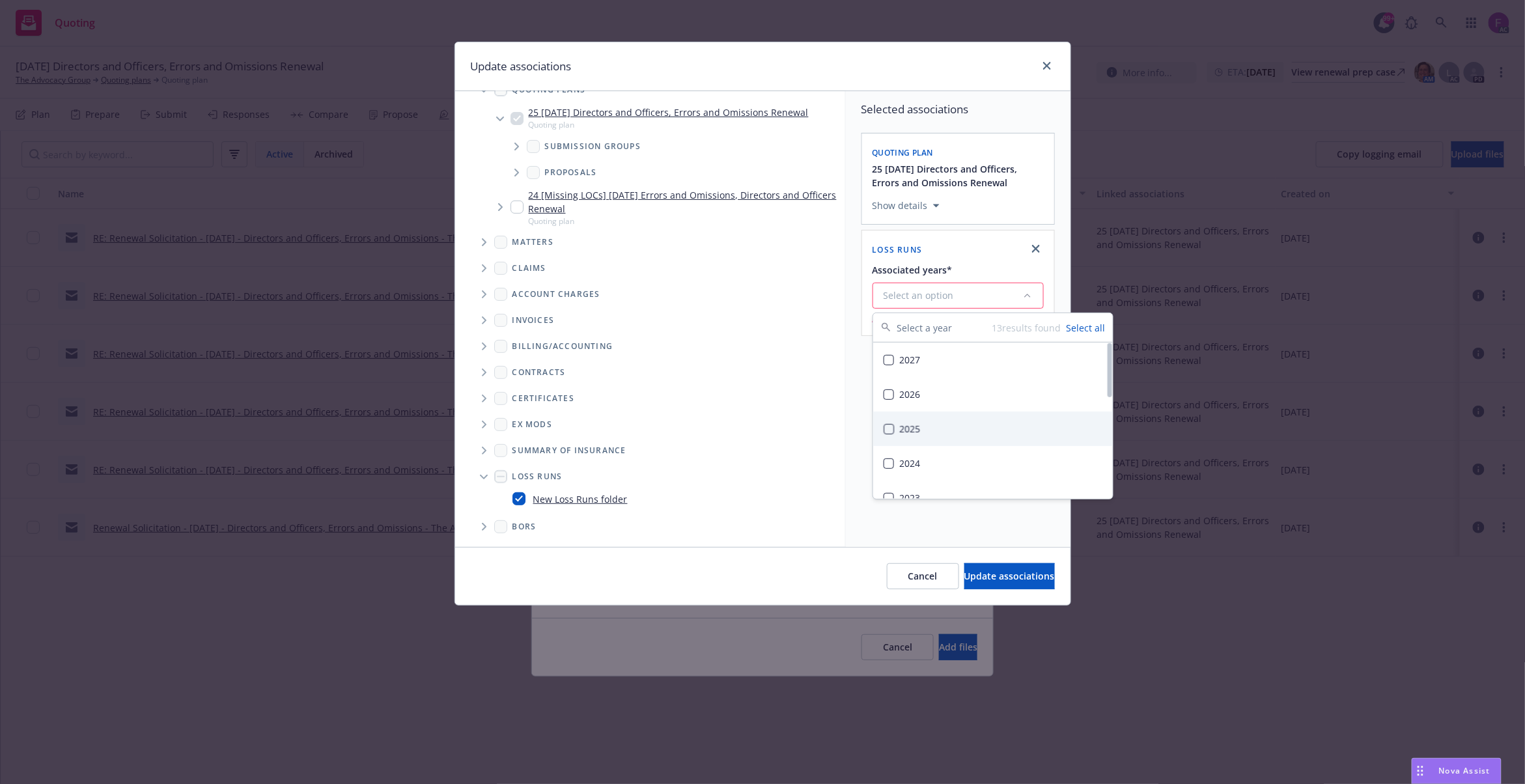
click at [912, 435] on div "2025" at bounding box center [993, 429] width 240 height 35
click at [910, 538] on div "Selected associations Quoting plan 25 [DATE] Directors and Officers, Errors and…" at bounding box center [957, 318] width 225 height 456
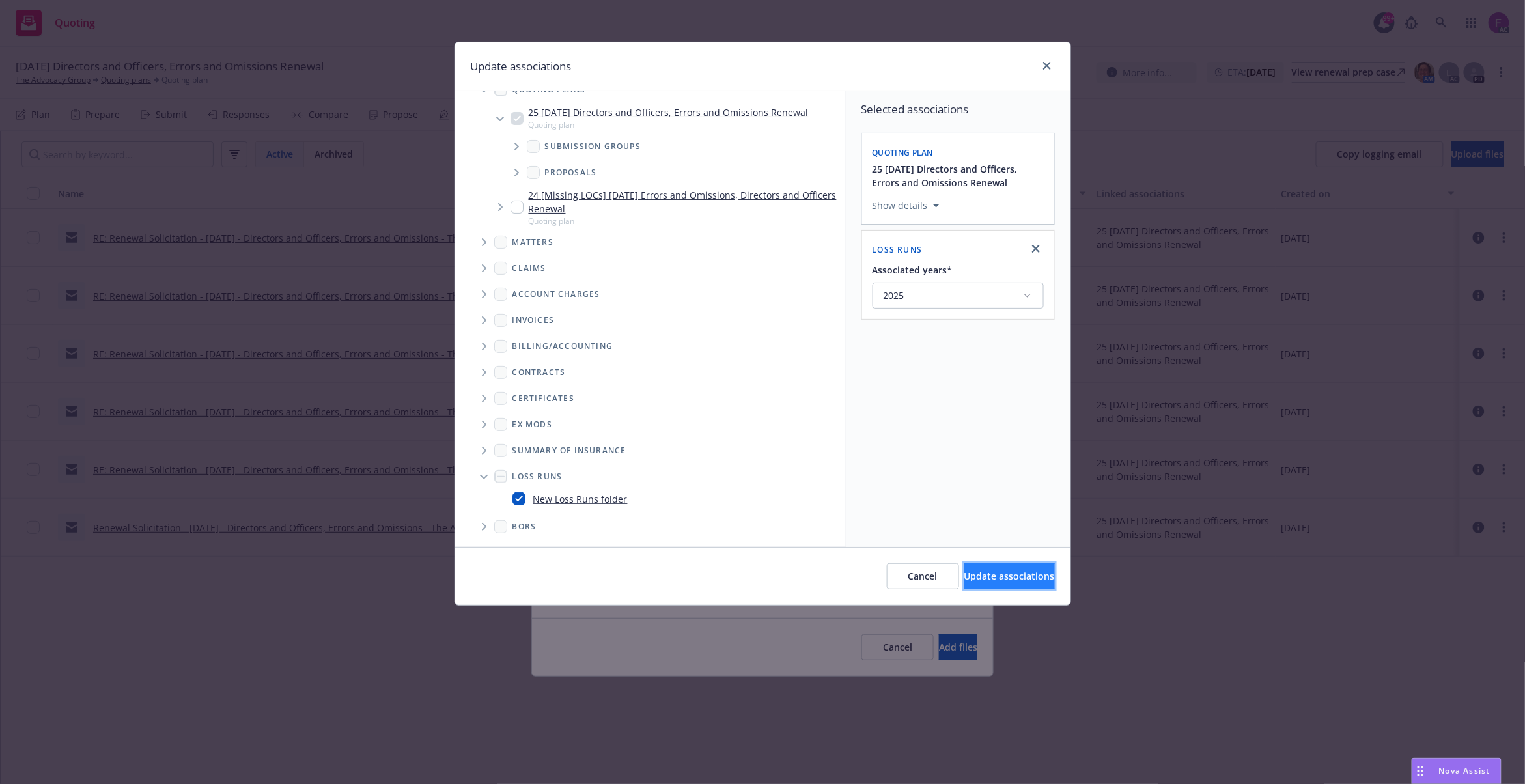
click at [994, 579] on span "Update associations" at bounding box center [1009, 575] width 90 height 12
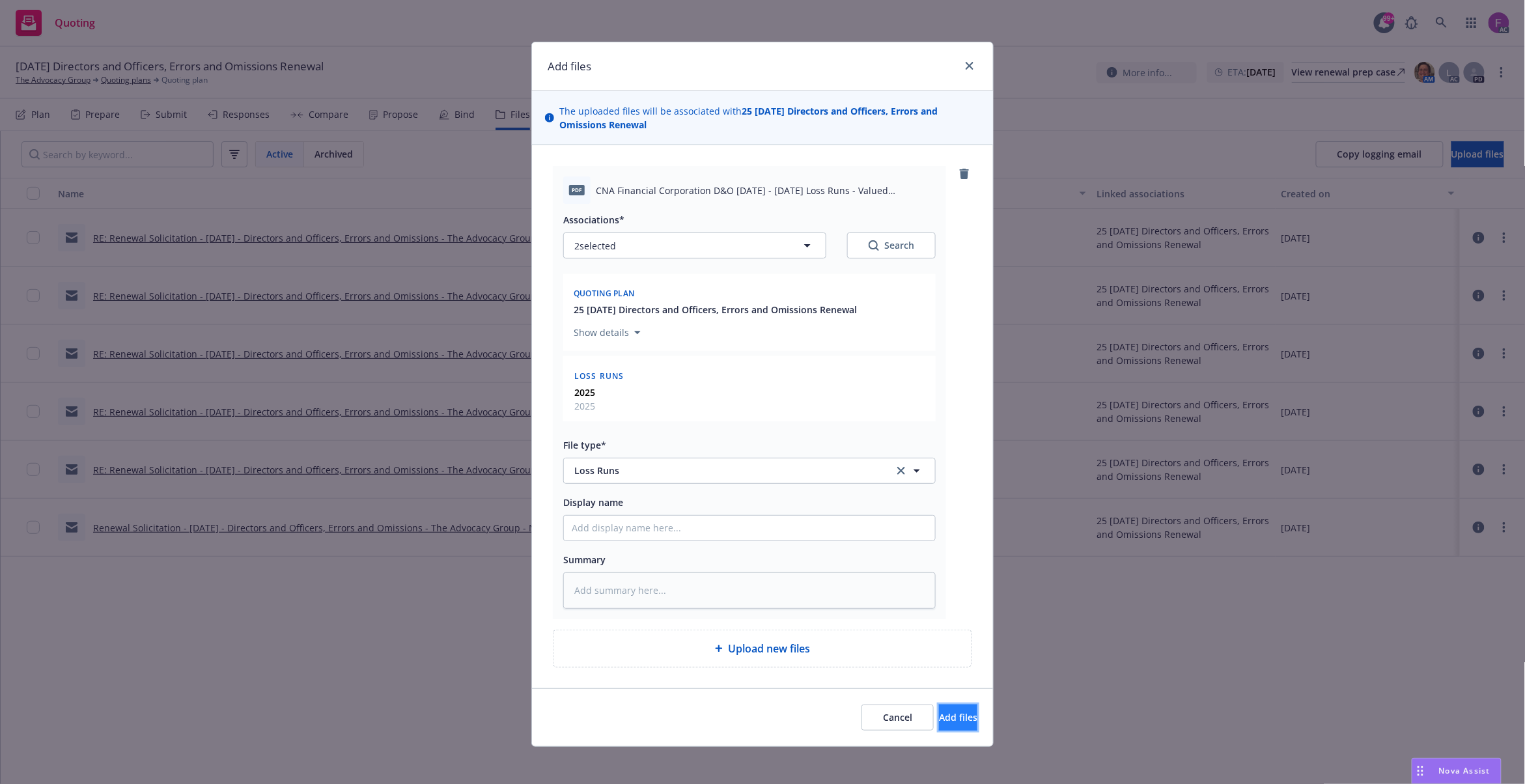
click at [939, 713] on span "Add files" at bounding box center [957, 717] width 38 height 12
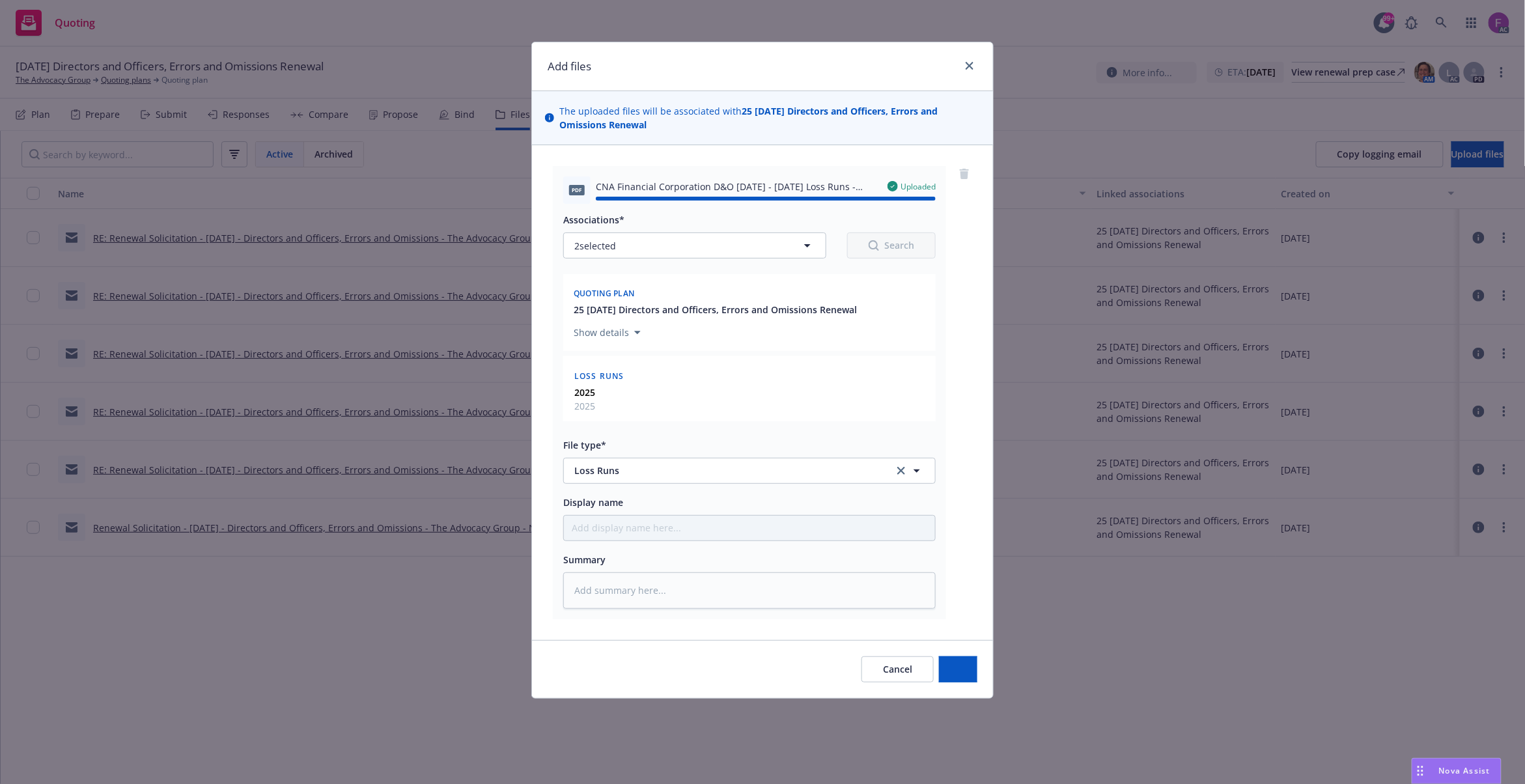
type textarea "x"
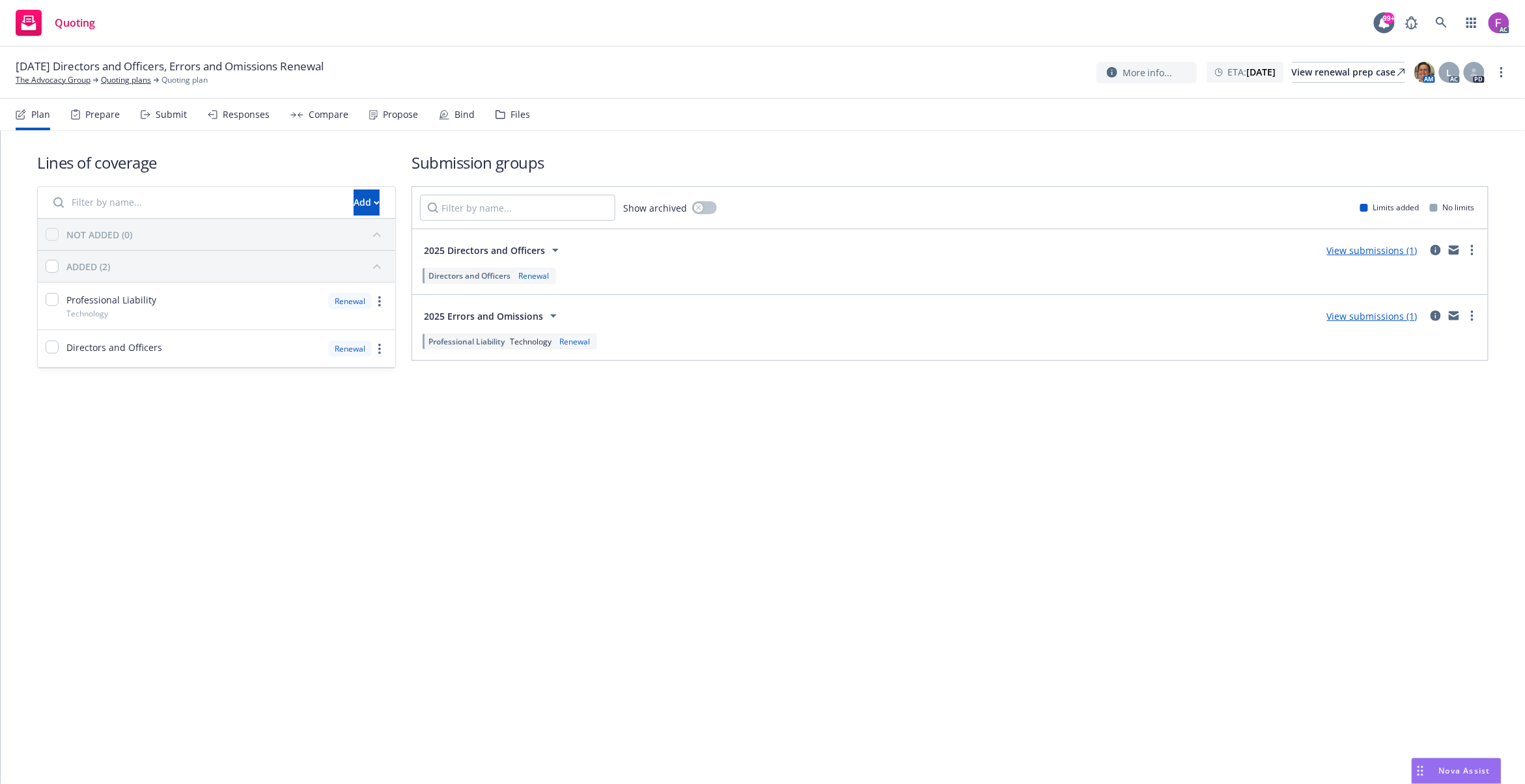
click at [510, 118] on div "Files" at bounding box center [520, 114] width 19 height 10
